Goal: Transaction & Acquisition: Download file/media

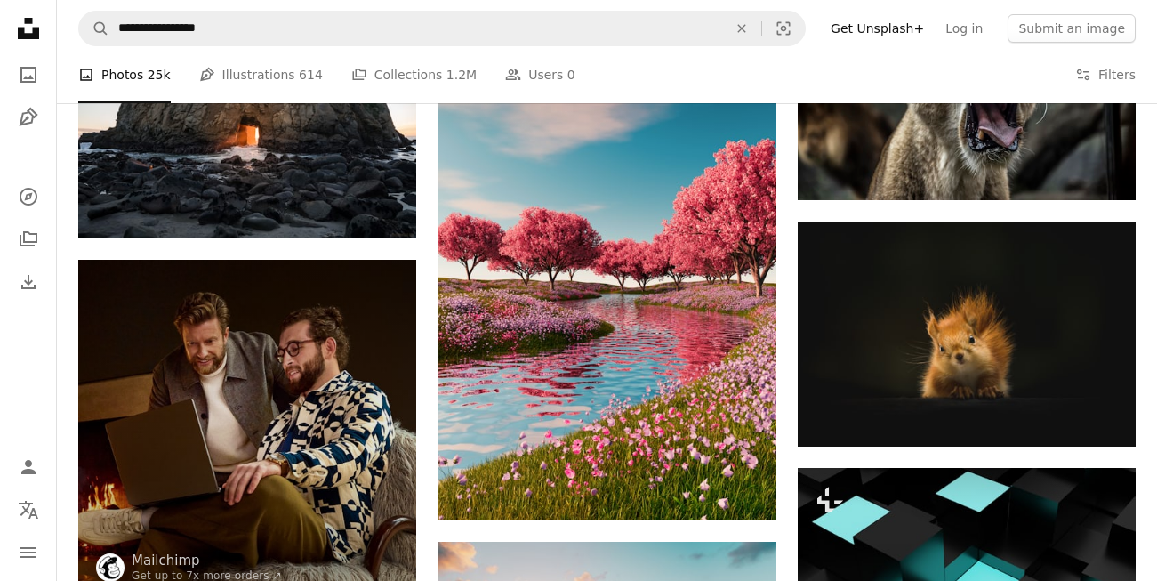
scroll to position [3437, 0]
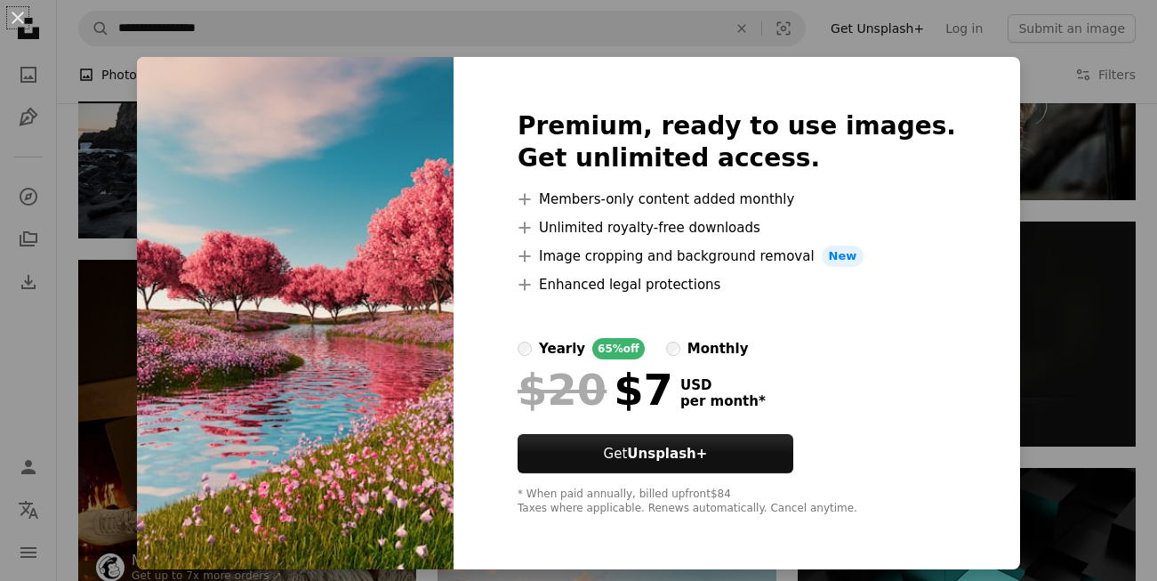
click at [713, 44] on div "An X shape Premium, ready to use images. Get unlimited access. A plus sign Memb…" at bounding box center [578, 290] width 1157 height 581
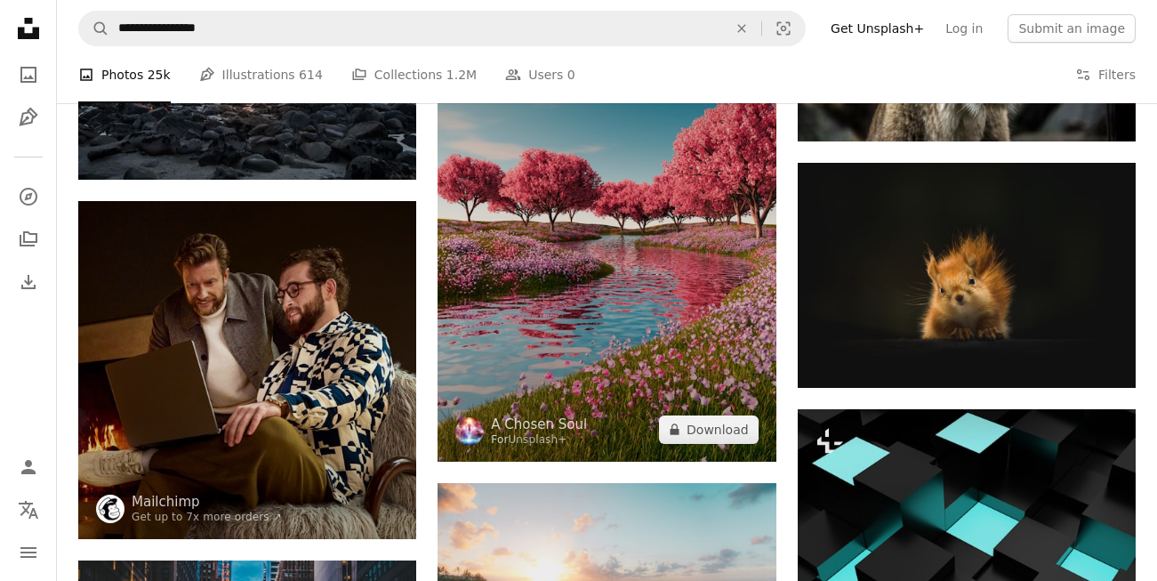
scroll to position [3560, 0]
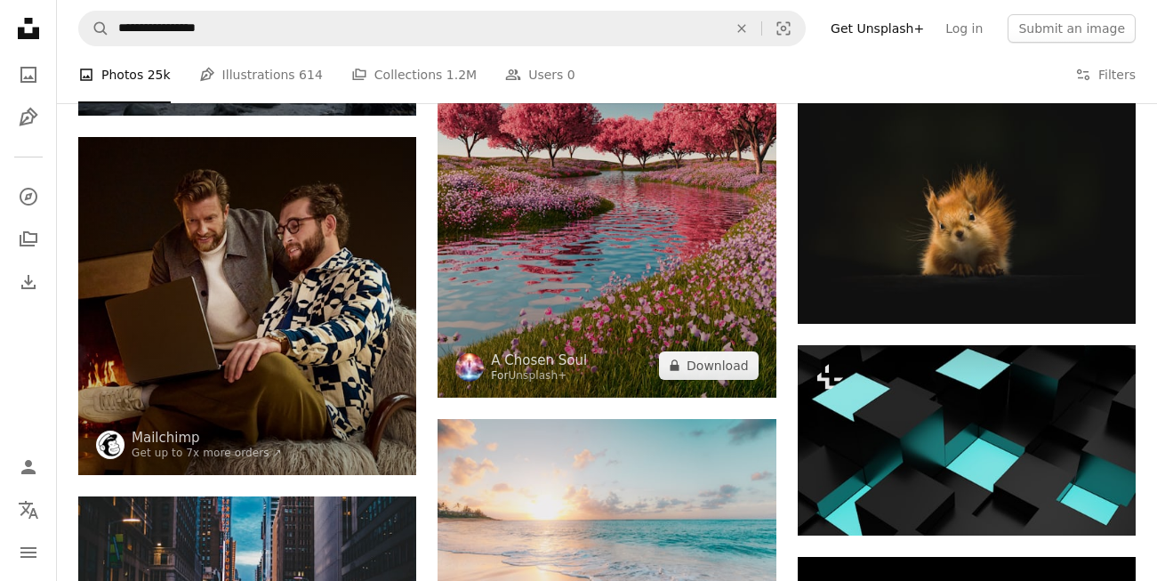
click at [620, 241] on img at bounding box center [607, 159] width 338 height 473
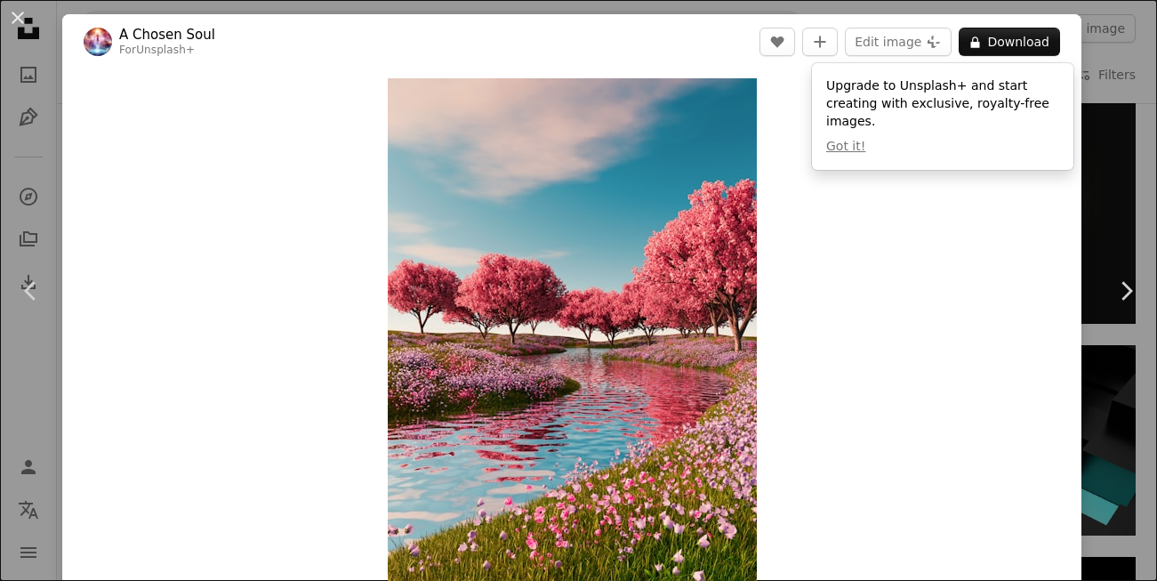
click at [1125, 188] on div "An X shape Chevron left Chevron right A Chosen Soul For Unsplash+ A heart A plu…" at bounding box center [578, 290] width 1157 height 581
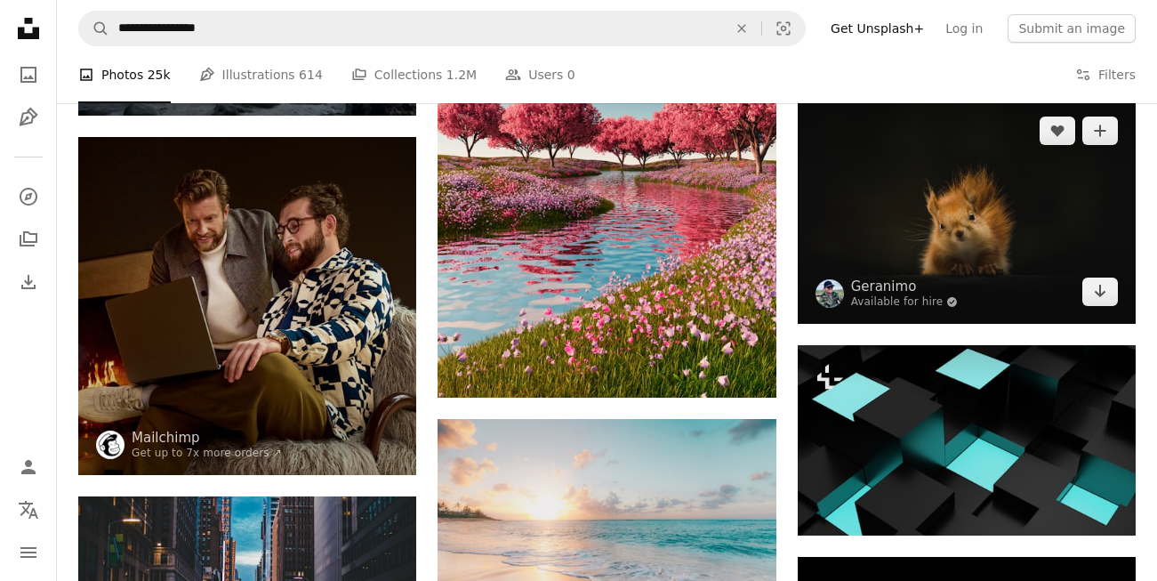
click at [969, 217] on img at bounding box center [967, 211] width 338 height 225
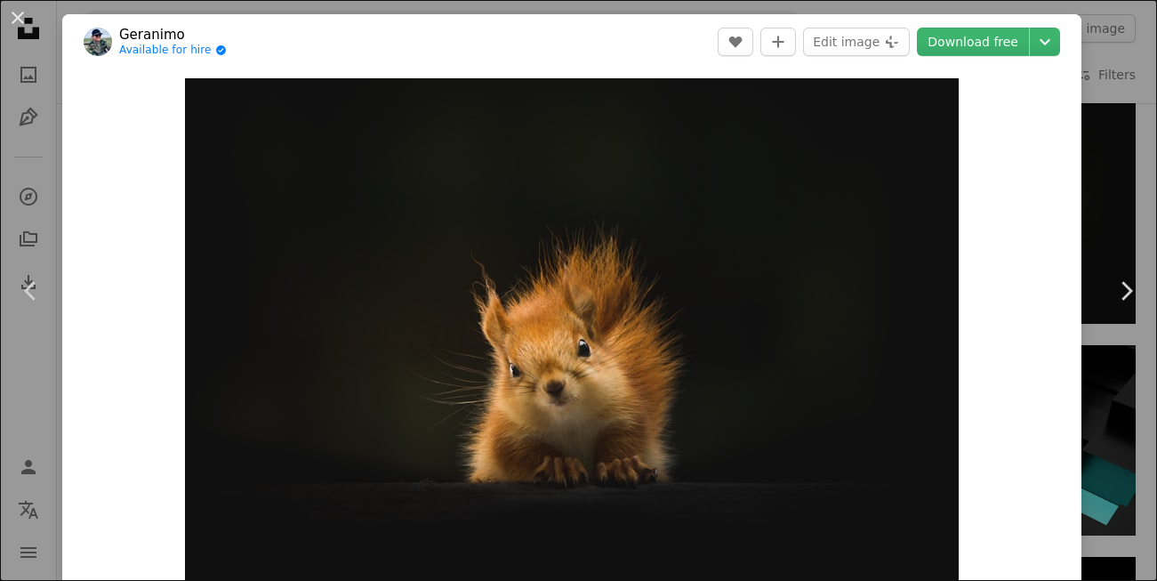
click at [1115, 204] on div "An X shape Chevron left Chevron right Geranimo Available for hire A checkmark i…" at bounding box center [578, 290] width 1157 height 581
